Goal: Obtain resource: Download file/media

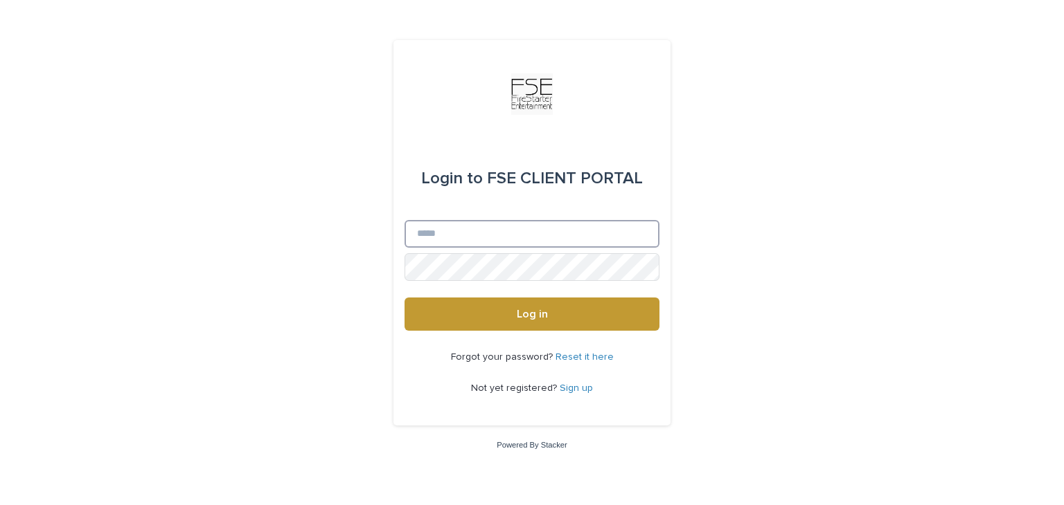
type input "**********"
click at [487, 303] on button "Log in" at bounding box center [531, 314] width 255 height 33
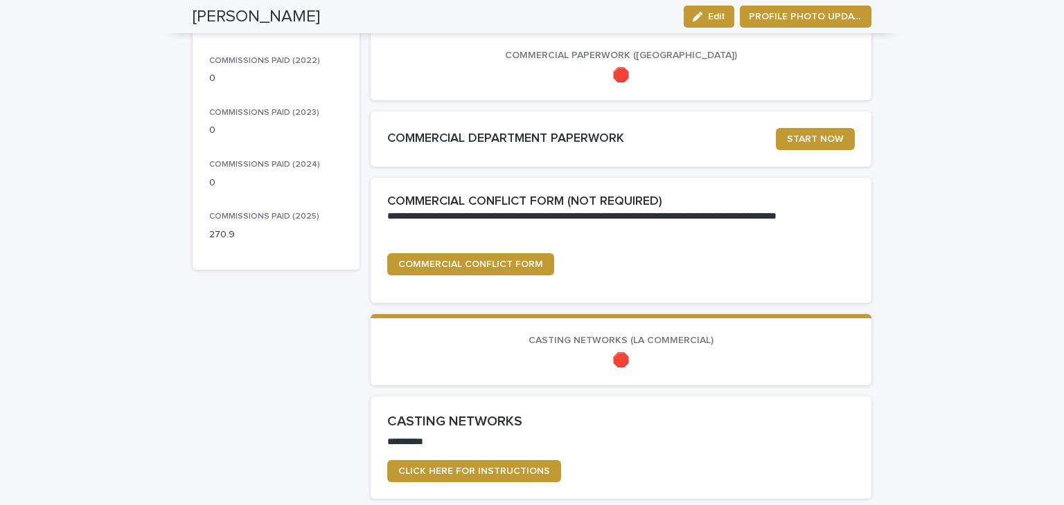
scroll to position [277, 0]
click at [808, 134] on span "START NOW" at bounding box center [815, 139] width 57 height 10
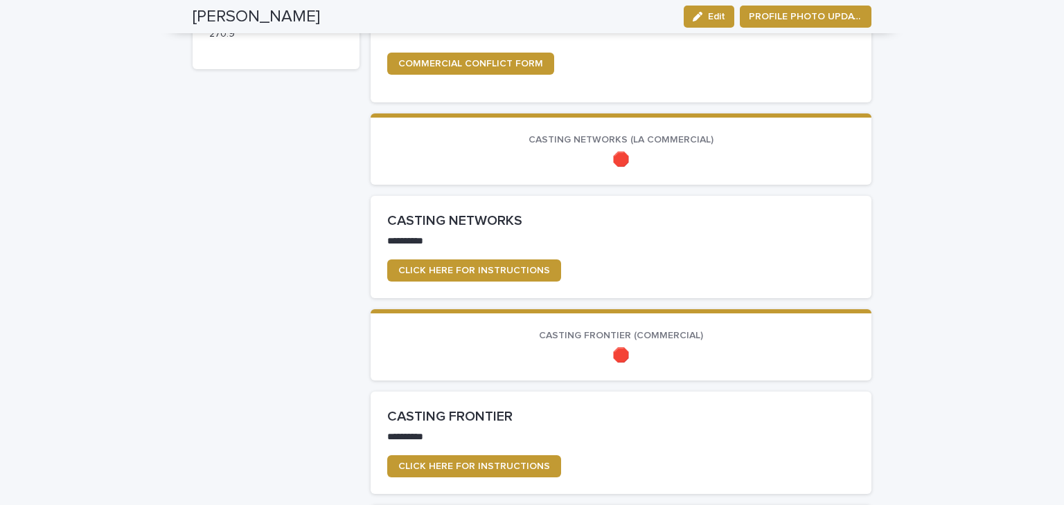
scroll to position [485, 0]
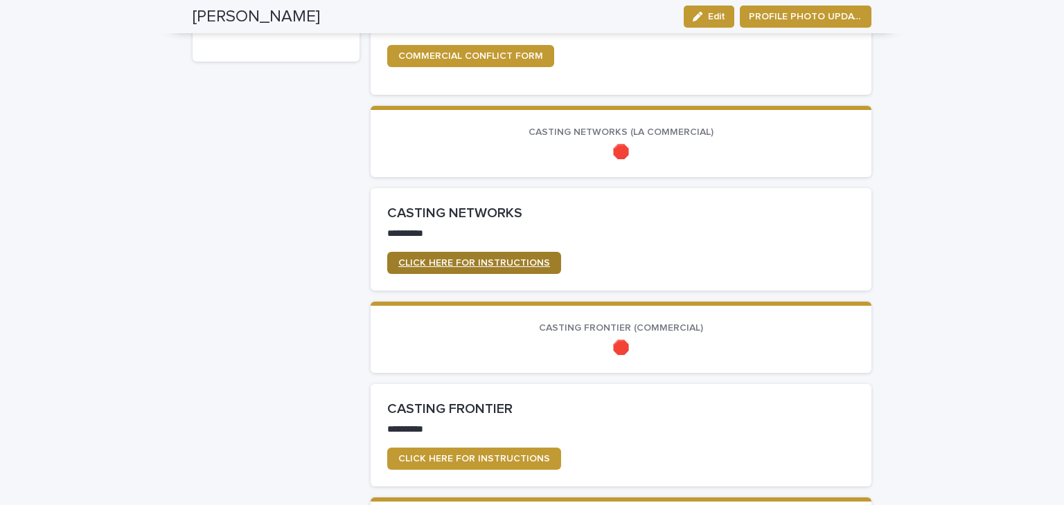
click at [459, 266] on span "CLICK HERE FOR INSTRUCTIONS" at bounding box center [474, 263] width 152 height 10
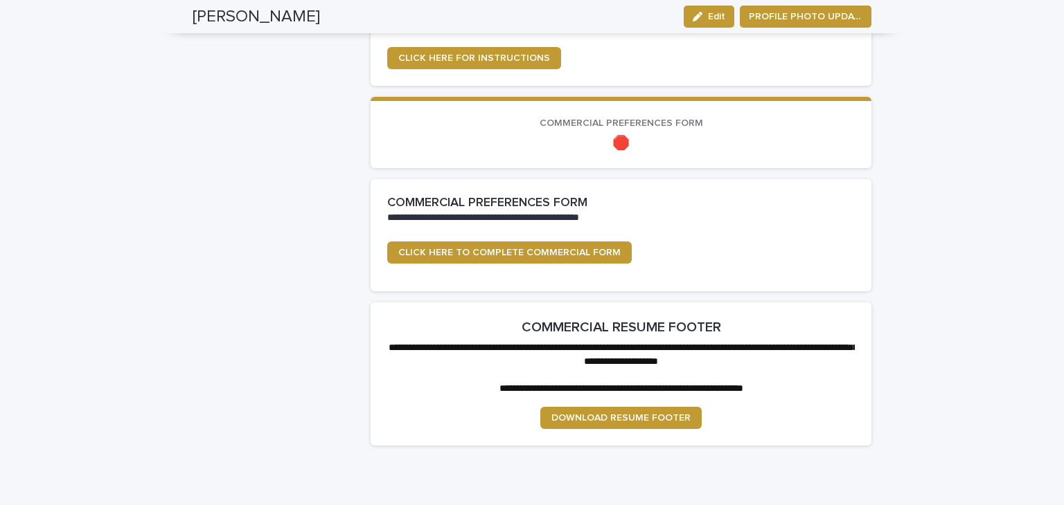
scroll to position [1140, 0]
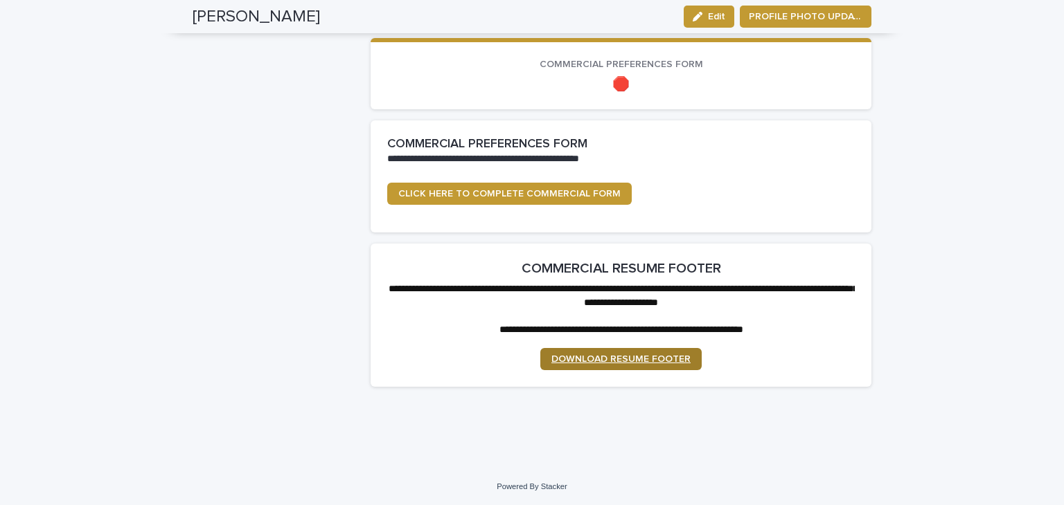
click at [588, 355] on span "DOWNLOAD RESUME FOOTER" at bounding box center [620, 360] width 139 height 10
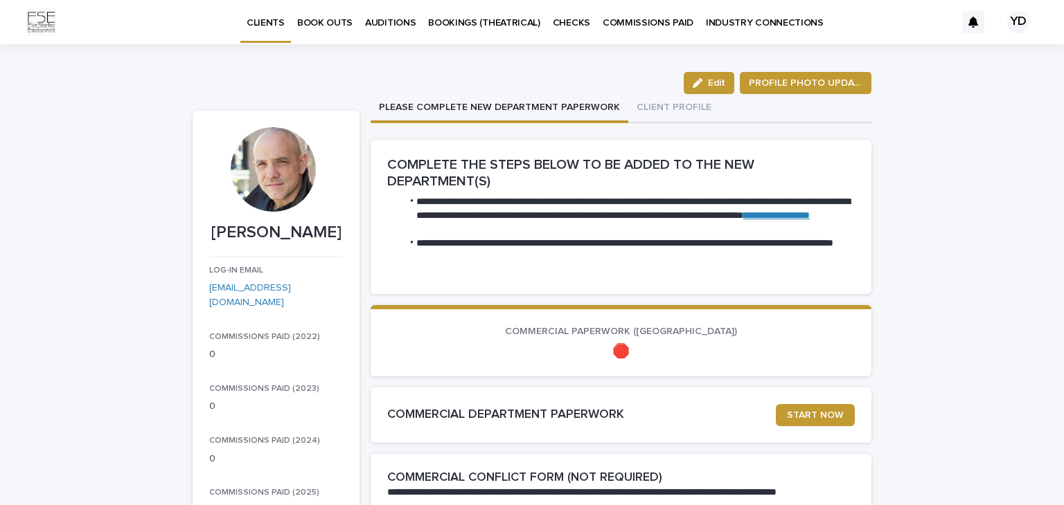
scroll to position [0, 0]
